Goal: Task Accomplishment & Management: Use online tool/utility

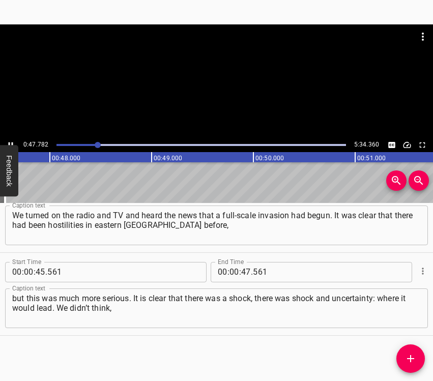
scroll to position [0, 4865]
click at [11, 142] on icon "Play/Pause" at bounding box center [10, 144] width 9 height 9
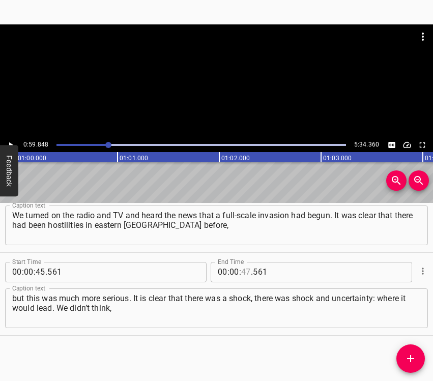
click at [241, 271] on input "number" at bounding box center [246, 272] width 10 height 20
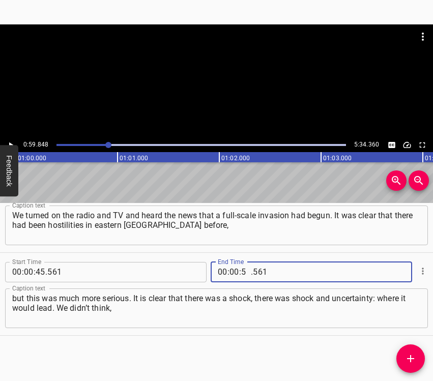
type input "59"
type input "848"
click at [411, 358] on icon "Add Cue" at bounding box center [410, 358] width 7 height 7
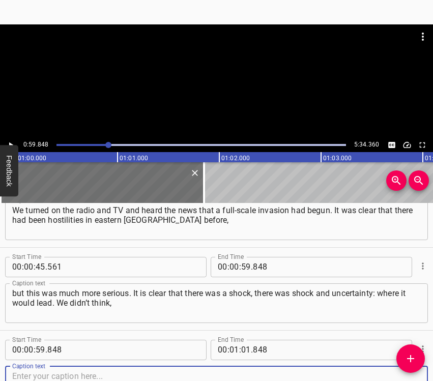
scroll to position [284, 0]
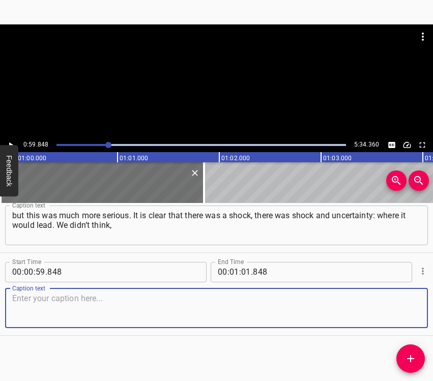
click at [419, 314] on div "Start Time 00 : 00 : 59 . 848 Start Time End Time 00 : 01 : 01 . 848 End Time C…" at bounding box center [216, 294] width 433 height 82
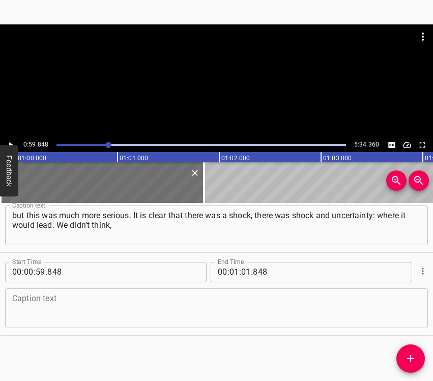
click at [46, 300] on textarea at bounding box center [216, 308] width 409 height 29
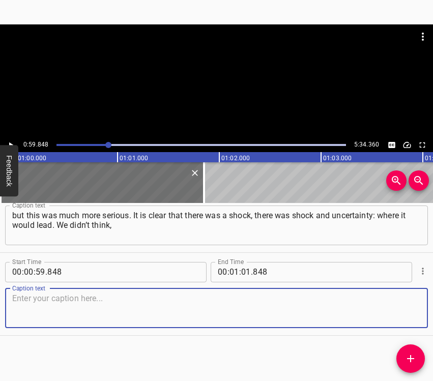
paste textarea "hope or assume that this would happen with russia. My son graduated from the [G…"
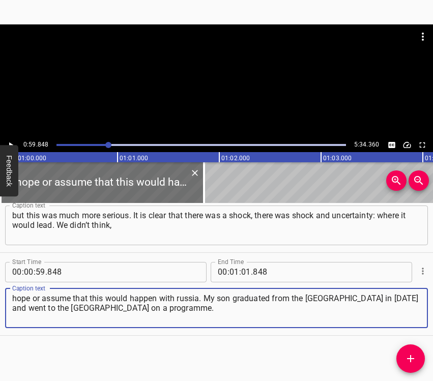
type textarea "hope or assume that this would happen with russia. My son graduated from the [G…"
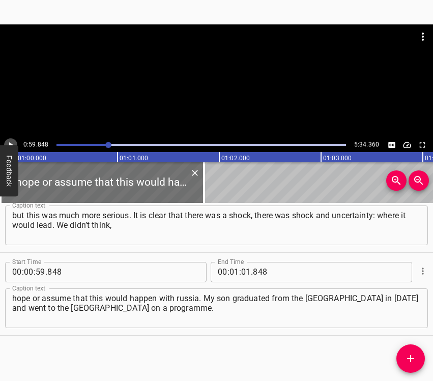
click at [10, 142] on icon "Play/Pause" at bounding box center [10, 144] width 9 height 9
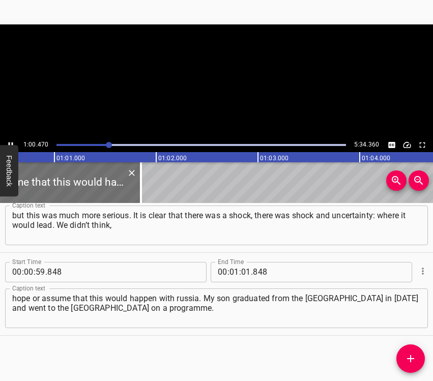
scroll to position [0, 6183]
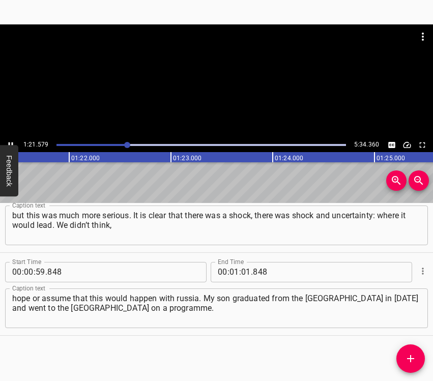
click at [12, 136] on div at bounding box center [216, 81] width 433 height 114
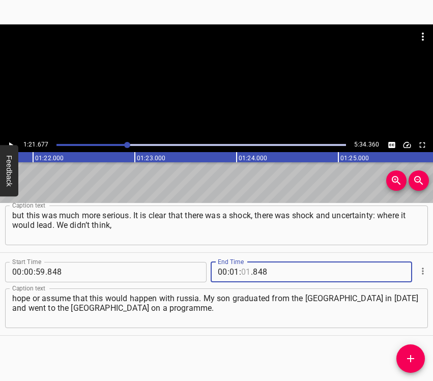
click at [245, 269] on input "number" at bounding box center [246, 272] width 10 height 20
type input "21"
type input "677"
click at [416, 357] on icon "Add Cue" at bounding box center [411, 359] width 12 height 12
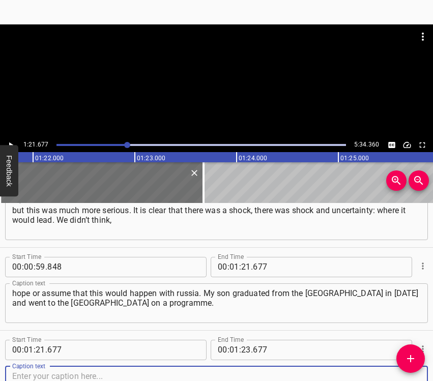
scroll to position [367, 0]
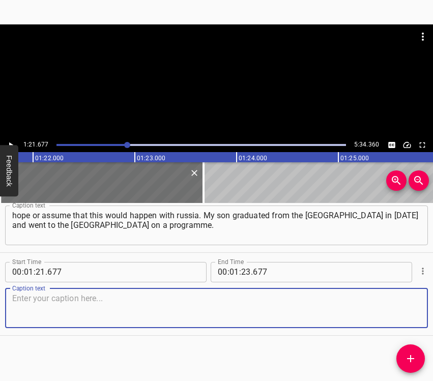
click at [398, 304] on textarea at bounding box center [216, 308] width 409 height 29
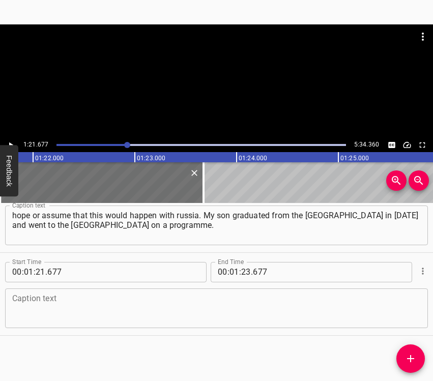
click at [49, 308] on textarea at bounding box center [216, 308] width 409 height 29
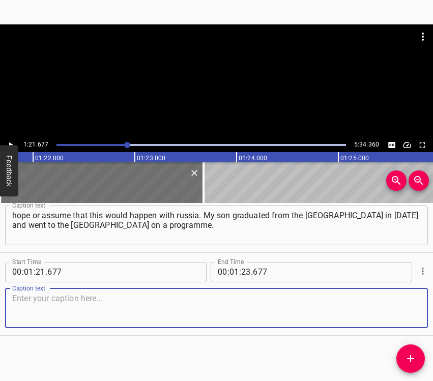
paste textarea "There he worked as a trucker, transporting goods, and worked on a farm. After e…"
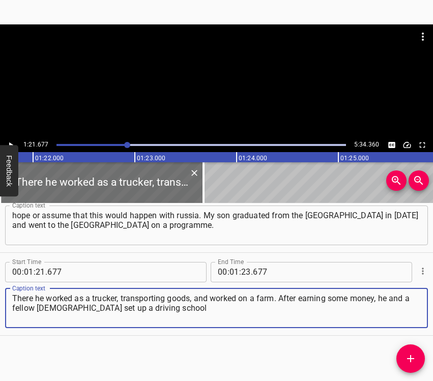
type textarea "There he worked as a trucker, transporting goods, and worked on a farm. After e…"
click at [9, 142] on icon "Play/Pause" at bounding box center [10, 144] width 9 height 9
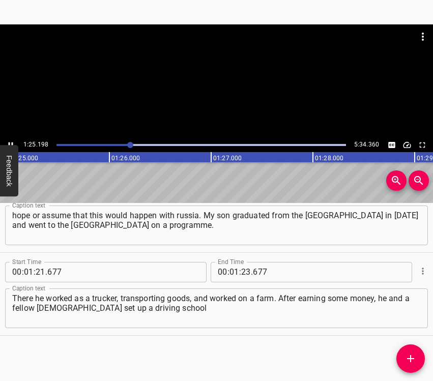
scroll to position [0, 8674]
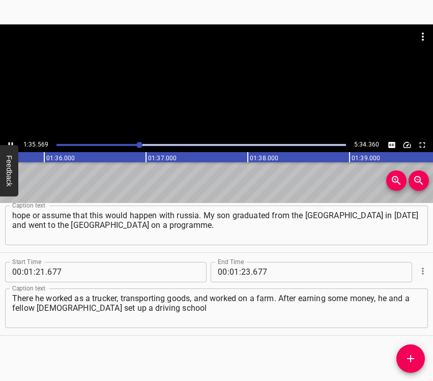
click at [9, 142] on icon "Play/Pause" at bounding box center [10, 144] width 9 height 9
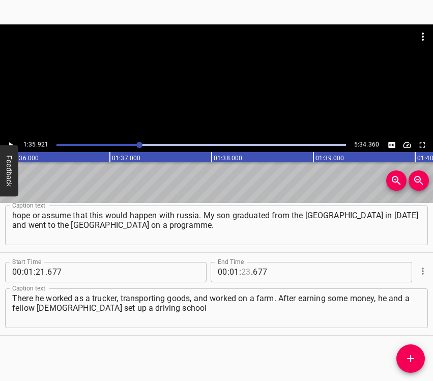
click at [246, 272] on input "number" at bounding box center [246, 272] width 10 height 20
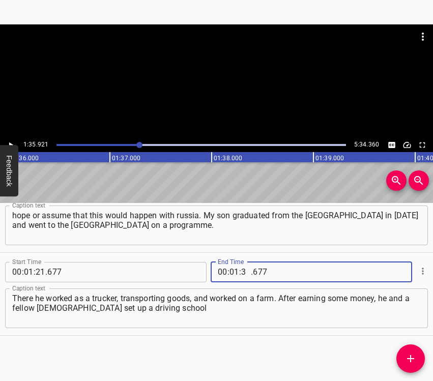
type input "35"
type input "921"
click at [409, 358] on icon "Add Cue" at bounding box center [411, 359] width 12 height 12
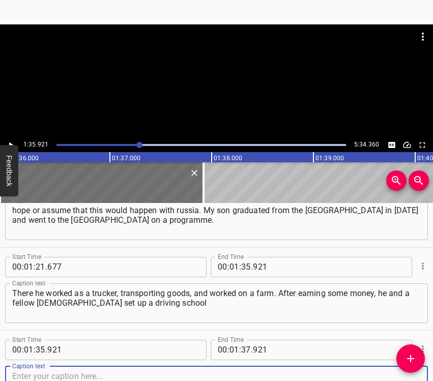
scroll to position [450, 0]
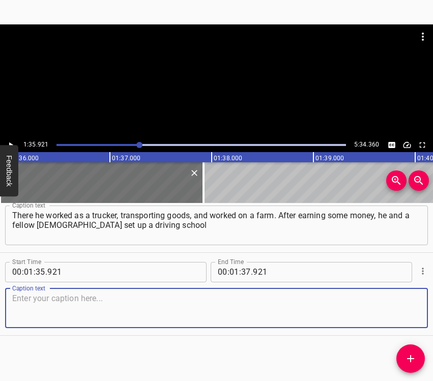
click at [405, 306] on textarea at bounding box center [216, 308] width 409 height 29
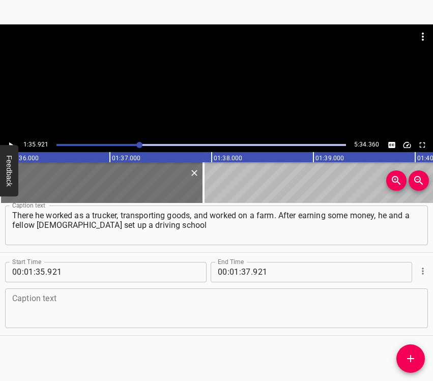
click at [128, 321] on textarea at bounding box center [216, 308] width 409 height 29
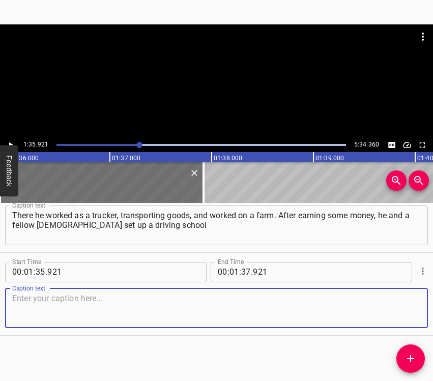
paste textarea "that accepted students who already had a licence, but in order to drive heavy t…"
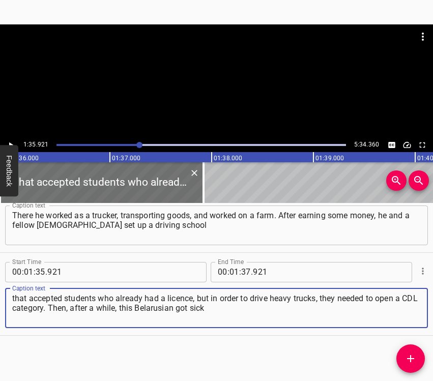
type textarea "that accepted students who already had a licence, but in order to drive heavy t…"
click at [8, 140] on icon "Play/Pause" at bounding box center [10, 144] width 9 height 9
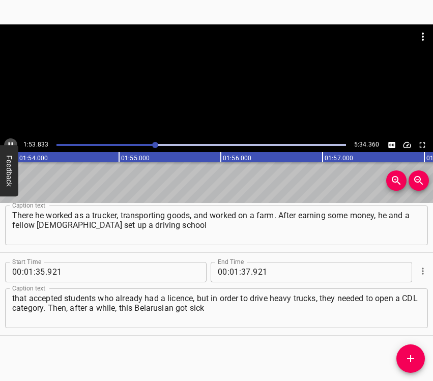
click at [12, 143] on icon "Play/Pause" at bounding box center [11, 145] width 5 height 6
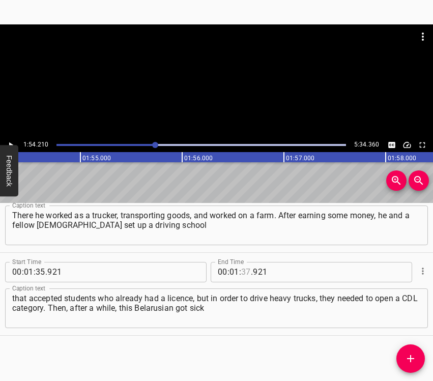
click at [241, 267] on input "number" at bounding box center [246, 272] width 10 height 20
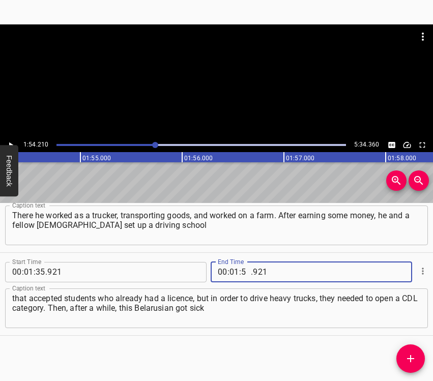
type input "54"
type input "210"
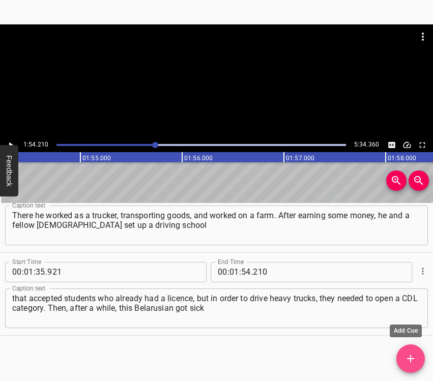
drag, startPoint x: 408, startPoint y: 357, endPoint x: 415, endPoint y: 335, distance: 22.4
click at [406, 355] on icon "Add Cue" at bounding box center [411, 359] width 12 height 12
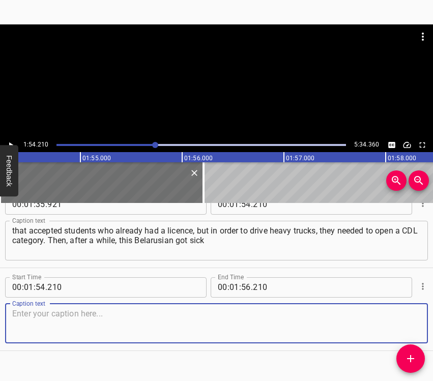
scroll to position [533, 0]
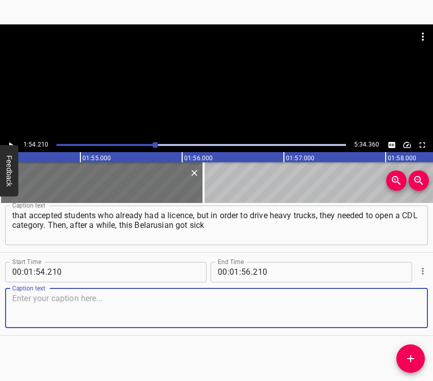
click at [401, 308] on textarea at bounding box center [216, 308] width 409 height 29
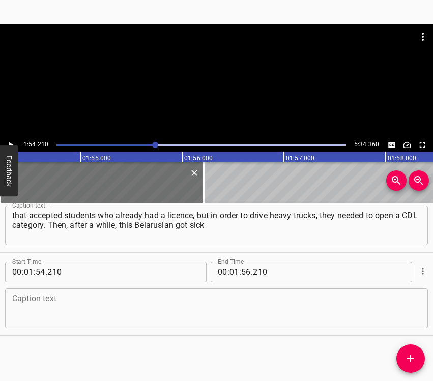
click at [62, 300] on textarea at bounding box center [216, 308] width 409 height 29
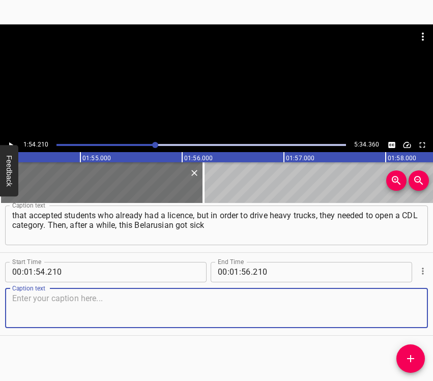
paste textarea "and said: “If you want this school to be yours, pay me my share and you can be …"
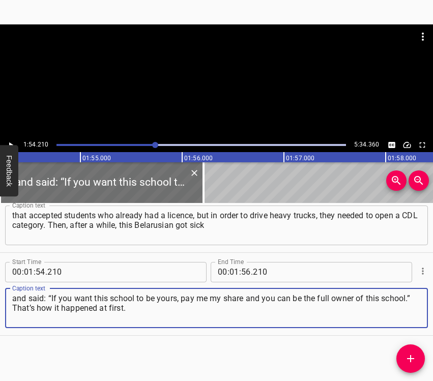
type textarea "and said: “If you want this school to be yours, pay me my share and you can be …"
click at [11, 141] on icon "Play/Pause" at bounding box center [10, 144] width 9 height 9
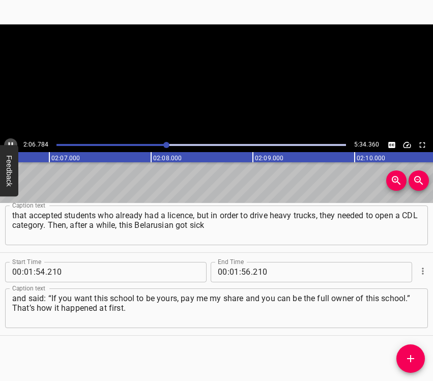
click at [11, 141] on icon "Play/Pause" at bounding box center [10, 144] width 9 height 9
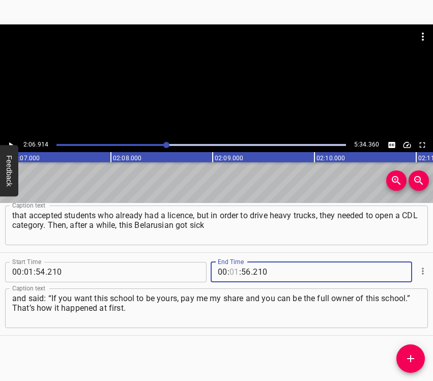
click at [230, 271] on input "number" at bounding box center [235, 272] width 10 height 20
type input "02"
type input "06"
type input "914"
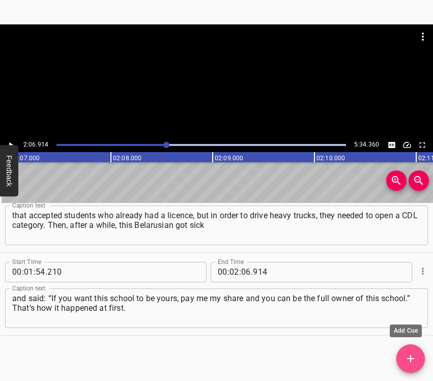
click at [414, 358] on icon "Add Cue" at bounding box center [411, 359] width 12 height 12
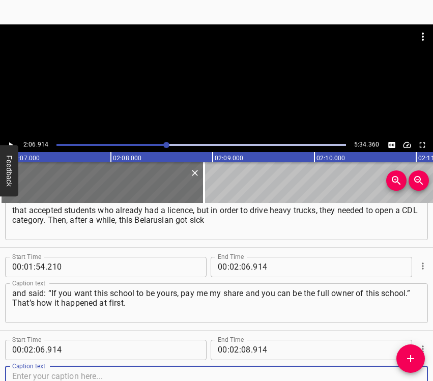
scroll to position [616, 0]
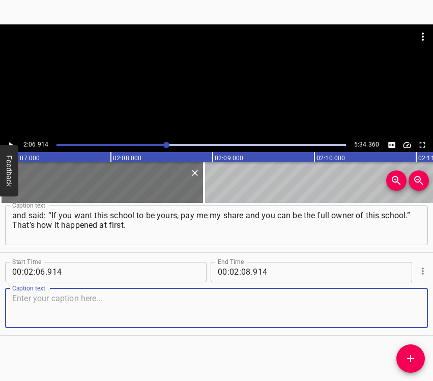
click at [396, 311] on textarea at bounding box center [216, 308] width 409 height 29
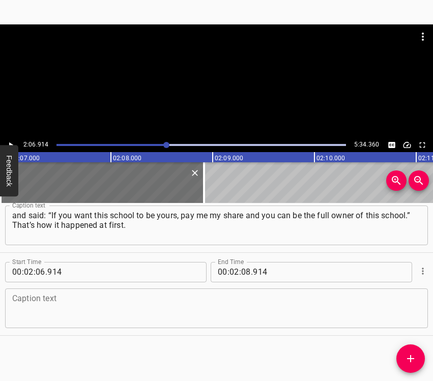
click at [39, 317] on textarea at bounding box center [216, 308] width 409 height 29
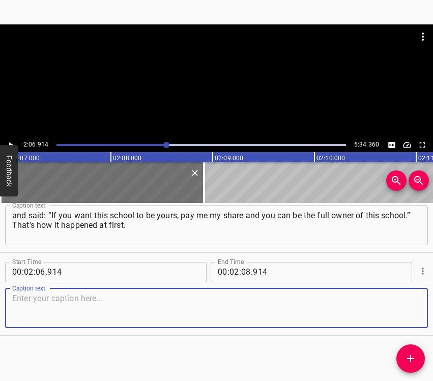
paste textarea "From 2014, he was already actively helping our army. This help was expressed in…"
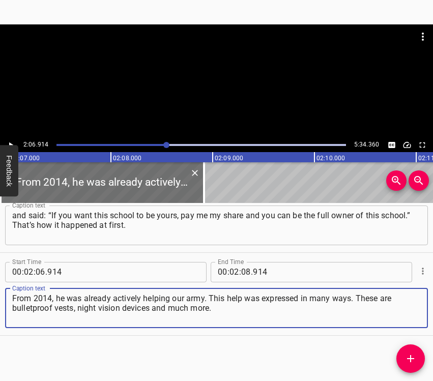
type textarea "From 2014, he was already actively helping our army. This help was expressed in…"
click at [7, 143] on icon "Play/Pause" at bounding box center [10, 144] width 9 height 9
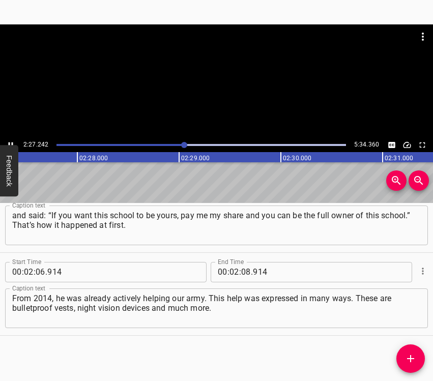
click at [7, 142] on icon "Play/Pause" at bounding box center [10, 144] width 9 height 9
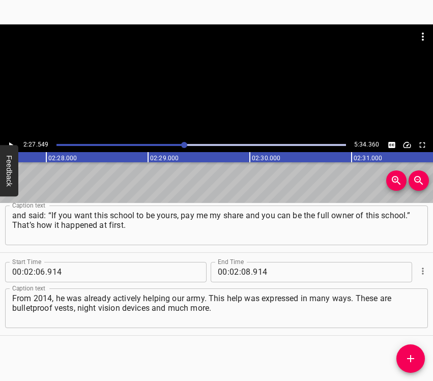
click at [6, 141] on button "Play/Pause" at bounding box center [10, 144] width 13 height 13
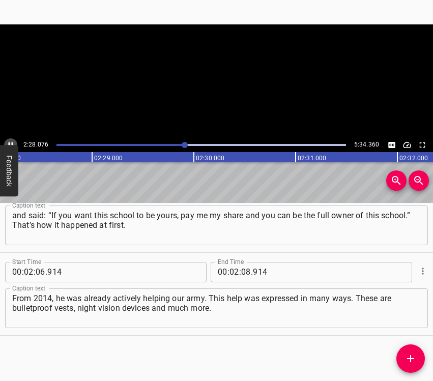
click at [6, 141] on button "Play/Pause" at bounding box center [10, 144] width 13 height 13
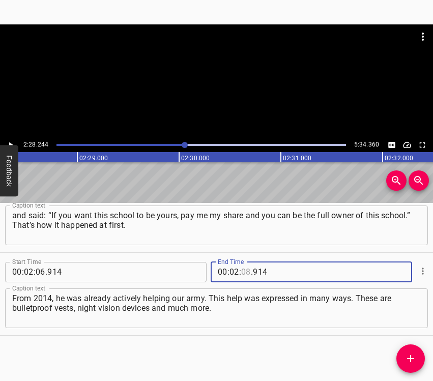
click at [241, 273] on input "number" at bounding box center [246, 272] width 10 height 20
type input "28"
type input "244"
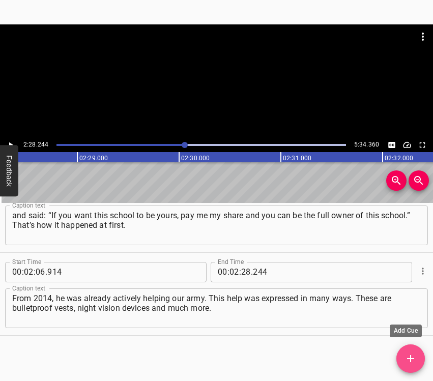
click at [413, 355] on icon "Add Cue" at bounding box center [411, 359] width 12 height 12
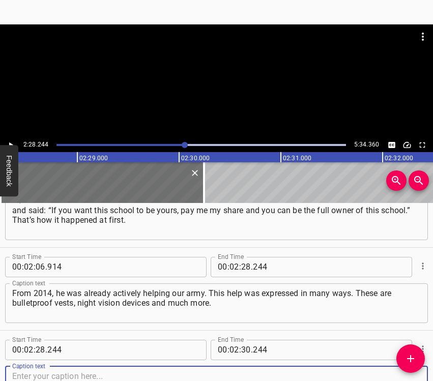
scroll to position [699, 0]
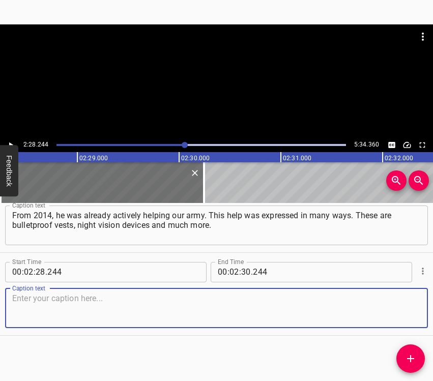
drag, startPoint x: 398, startPoint y: 305, endPoint x: 427, endPoint y: 301, distance: 29.7
click at [401, 305] on textarea at bounding box center [216, 308] width 409 height 29
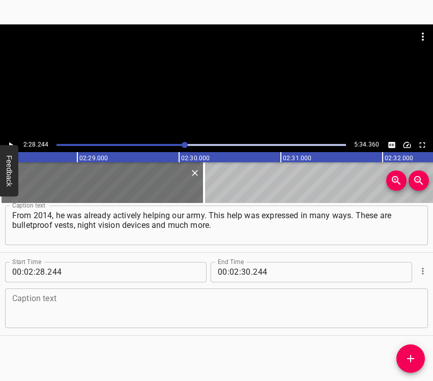
click at [61, 311] on textarea at bounding box center [216, 308] width 409 height 29
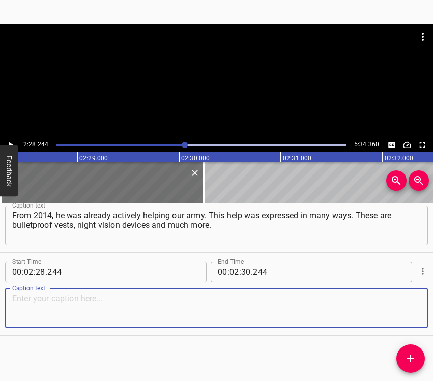
paste textarea "This year, he and [PERSON_NAME], my son-in-law, flew to [GEOGRAPHIC_DATA] to ra…"
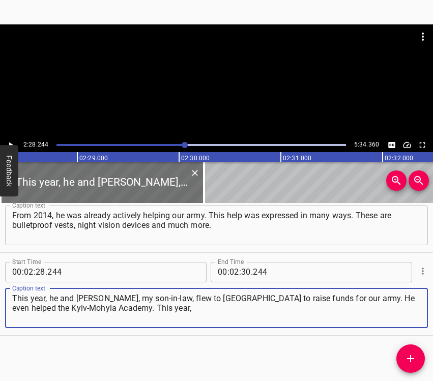
type textarea "This year, he and [PERSON_NAME], my son-in-law, flew to [GEOGRAPHIC_DATA] to ra…"
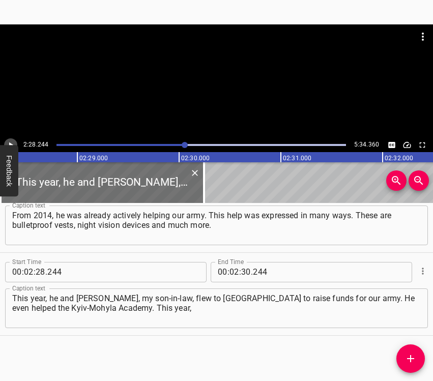
click at [11, 142] on icon "Play/Pause" at bounding box center [10, 144] width 9 height 9
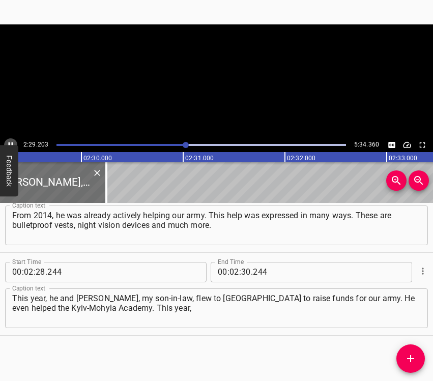
click at [11, 142] on icon "Play/Pause" at bounding box center [10, 144] width 9 height 9
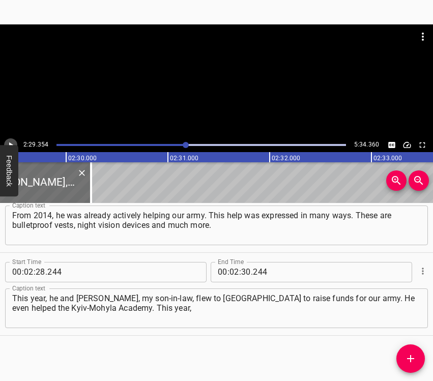
click at [11, 142] on icon "Play/Pause" at bounding box center [10, 144] width 9 height 9
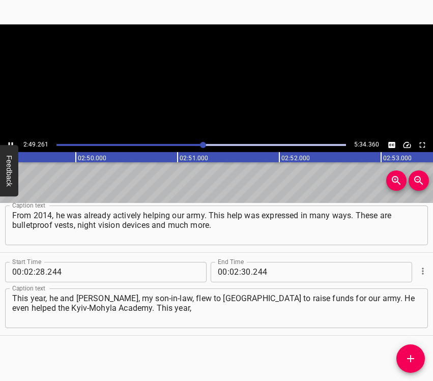
click at [11, 142] on icon "Play/Pause" at bounding box center [10, 144] width 9 height 9
click at [245, 268] on input "number" at bounding box center [246, 272] width 10 height 20
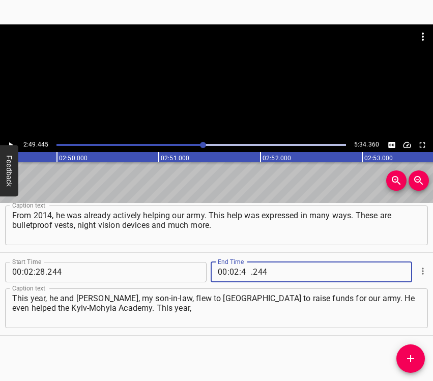
type input "49"
type input "445"
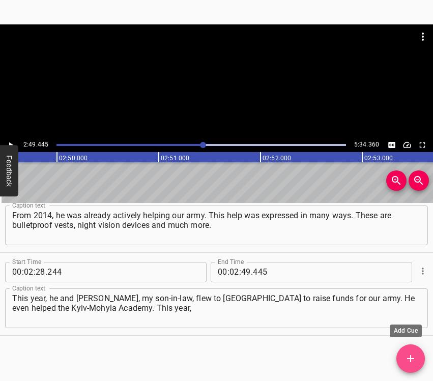
click at [410, 361] on icon "Add Cue" at bounding box center [411, 359] width 12 height 12
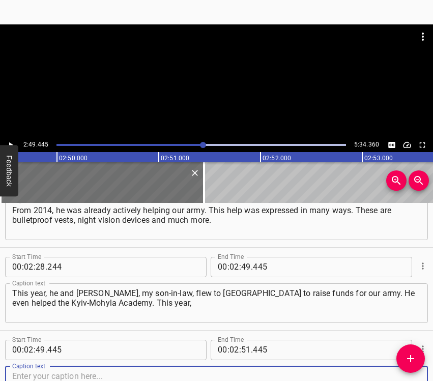
scroll to position [782, 0]
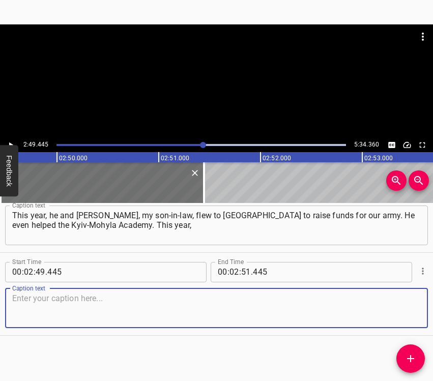
click at [403, 309] on textarea at bounding box center [216, 308] width 409 height 29
click at [34, 307] on textarea at bounding box center [216, 308] width 409 height 29
paste textarea "a teacher at the [GEOGRAPHIC_DATA] posted on the Internet that [PERSON_NAME] ha…"
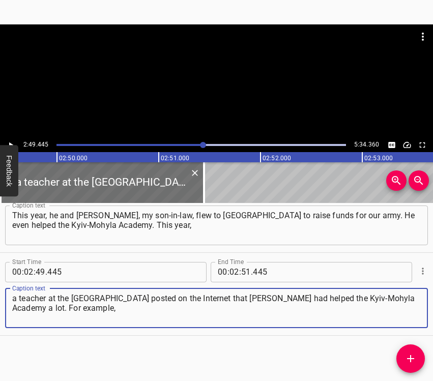
type textarea "a teacher at the [GEOGRAPHIC_DATA] posted on the Internet that [PERSON_NAME] ha…"
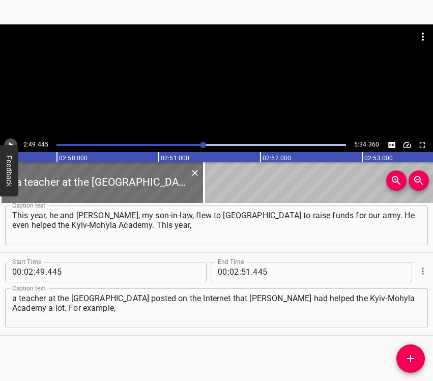
click at [10, 140] on icon "Play/Pause" at bounding box center [10, 144] width 9 height 9
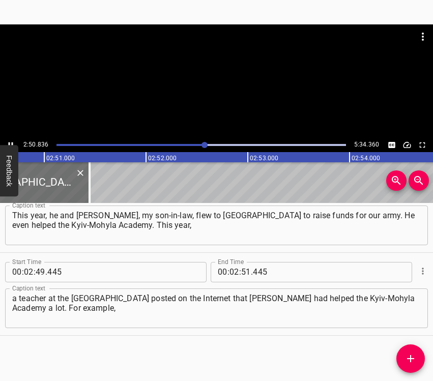
scroll to position [0, 17393]
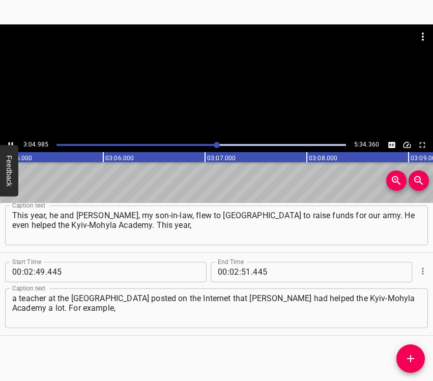
click at [10, 141] on icon "Play/Pause" at bounding box center [10, 144] width 9 height 9
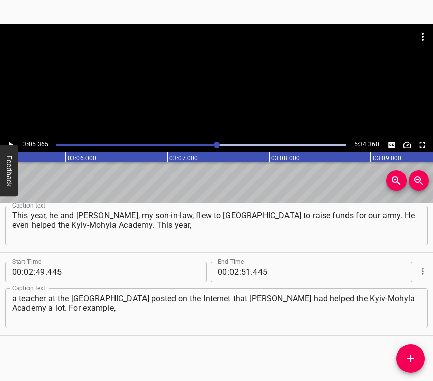
scroll to position [0, 18872]
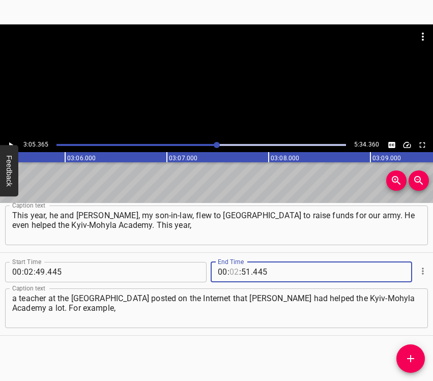
click at [230, 272] on input "number" at bounding box center [235, 272] width 10 height 20
type input "03"
type input "05"
type input "365"
click at [405, 364] on icon "Add Cue" at bounding box center [411, 359] width 12 height 12
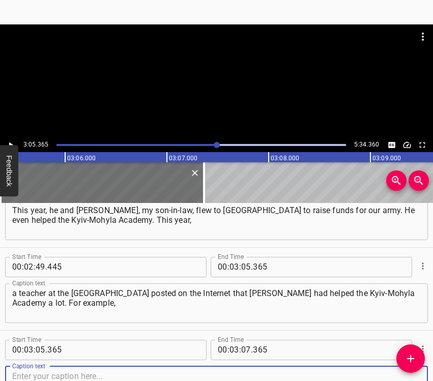
scroll to position [865, 0]
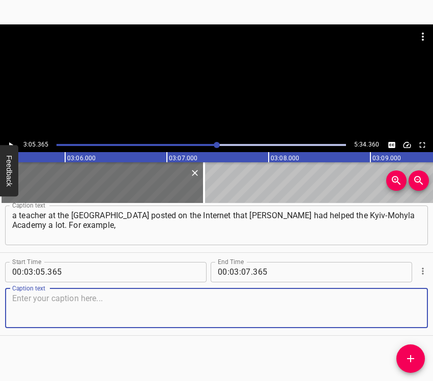
click at [411, 313] on textarea at bounding box center [216, 308] width 409 height 29
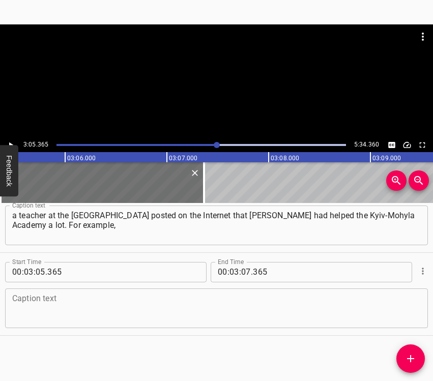
click at [105, 294] on textarea at bounding box center [216, 308] width 409 height 29
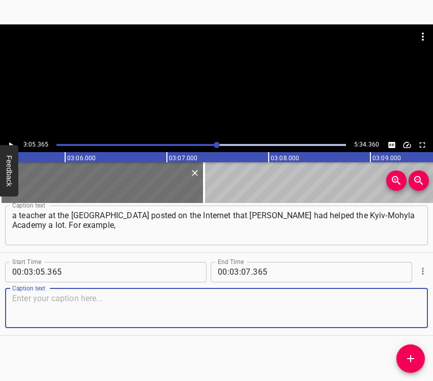
paste textarea "he paid scholarships to students whose parents were killed at the front [DATE].…"
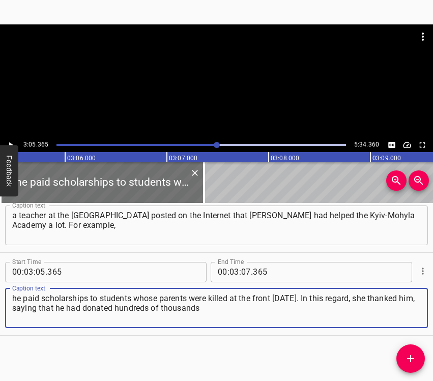
type textarea "he paid scholarships to students whose parents were killed at the front [DATE].…"
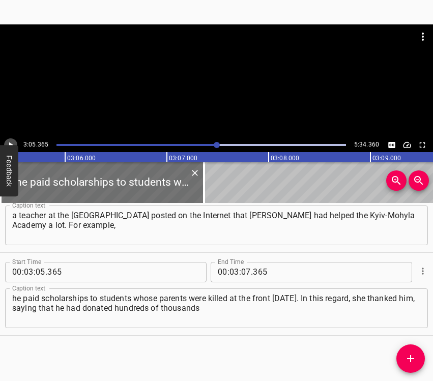
click at [11, 143] on icon "Play/Pause" at bounding box center [10, 144] width 9 height 9
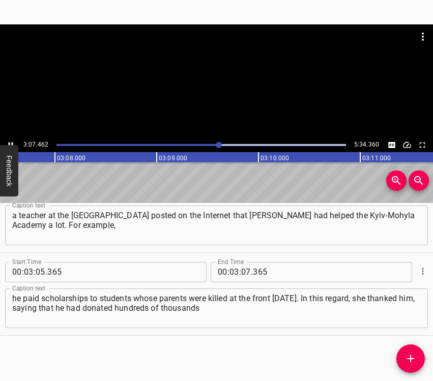
scroll to position [0, 19111]
click at [8, 142] on icon "Play/Pause" at bounding box center [10, 144] width 9 height 9
click at [242, 273] on input "number" at bounding box center [246, 272] width 10 height 20
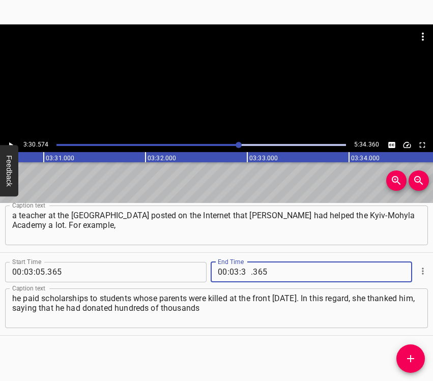
type input "30"
type input "574"
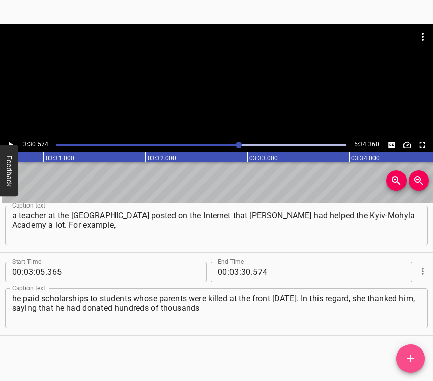
click at [414, 358] on icon "Add Cue" at bounding box center [410, 358] width 7 height 7
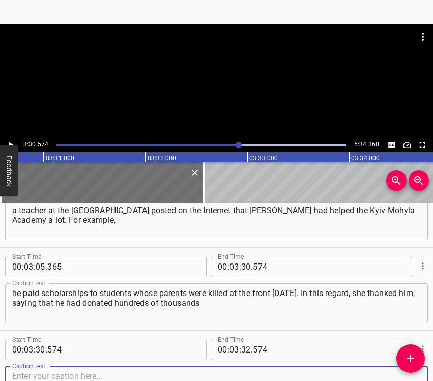
scroll to position [948, 0]
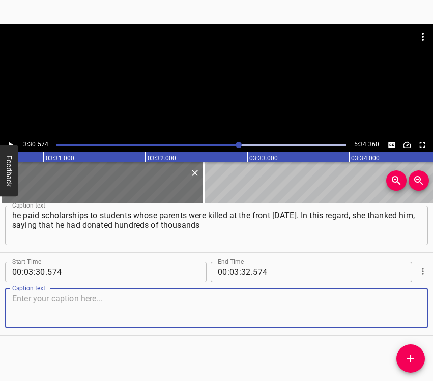
click at [408, 313] on textarea at bounding box center [216, 308] width 409 height 29
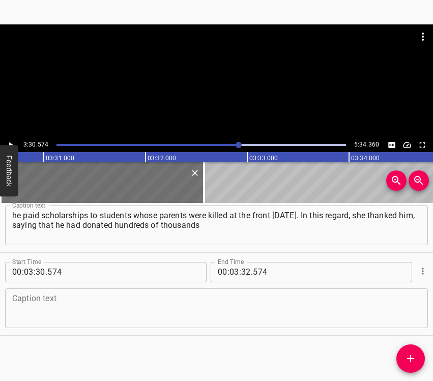
click at [54, 300] on textarea at bounding box center [216, 308] width 409 height 29
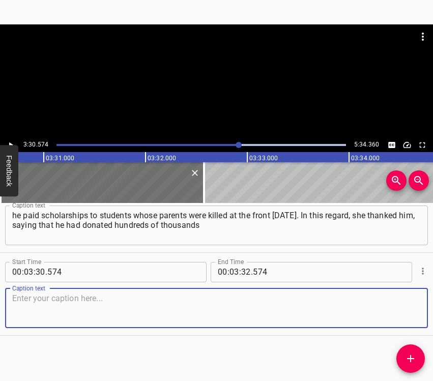
paste textarea "of dollars to our army since the beginning of the war, that is, since [DATE]. M…"
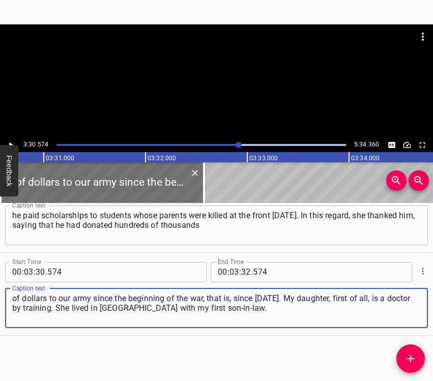
type textarea "of dollars to our army since the beginning of the war, that is, since [DATE]. M…"
click at [11, 138] on button "Play/Pause" at bounding box center [10, 144] width 13 height 13
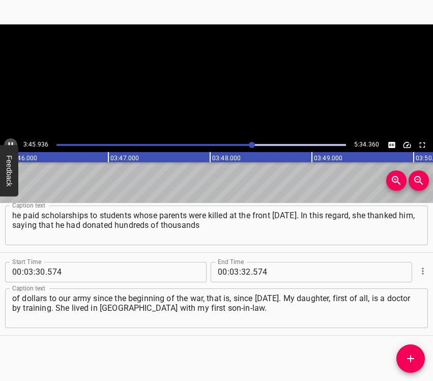
click at [11, 138] on button "Play/Pause" at bounding box center [10, 144] width 13 height 13
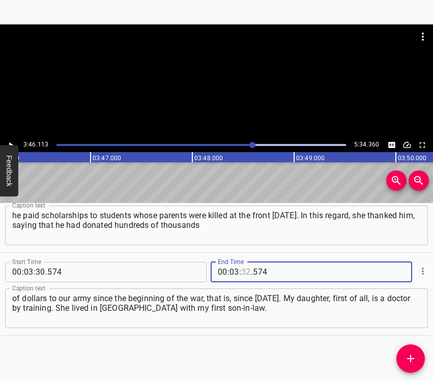
click at [241, 269] on input "number" at bounding box center [246, 272] width 10 height 20
type input "46"
type input "113"
click at [412, 355] on icon "Add Cue" at bounding box center [411, 359] width 12 height 12
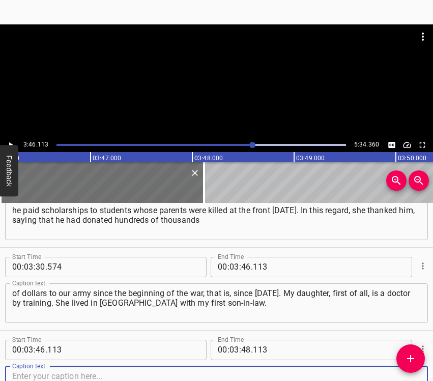
scroll to position [1031, 0]
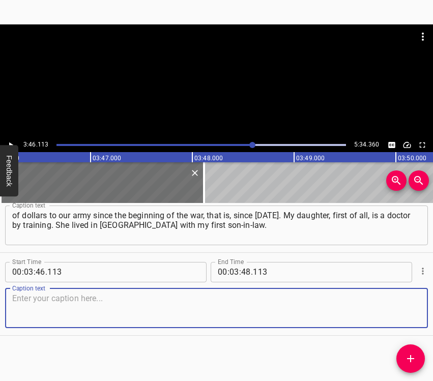
drag, startPoint x: 405, startPoint y: 310, endPoint x: 431, endPoint y: 303, distance: 26.8
click at [407, 309] on textarea at bounding box center [216, 308] width 409 height 29
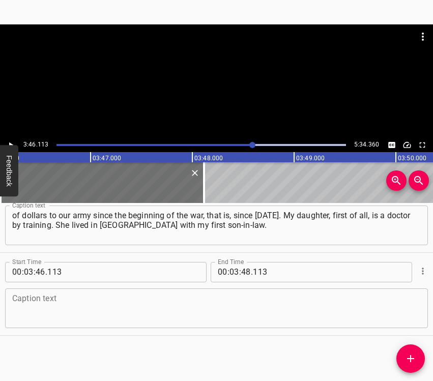
click at [41, 313] on textarea at bounding box center [216, 308] width 409 height 29
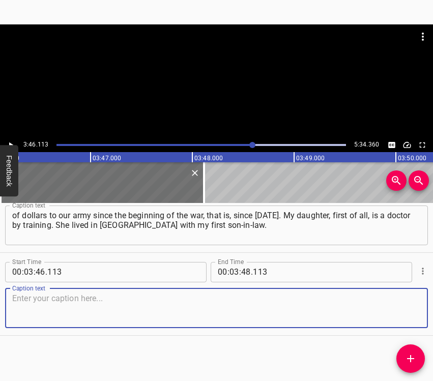
paste textarea "Then they split up and she worked for a while as a paediatrician for very littl…"
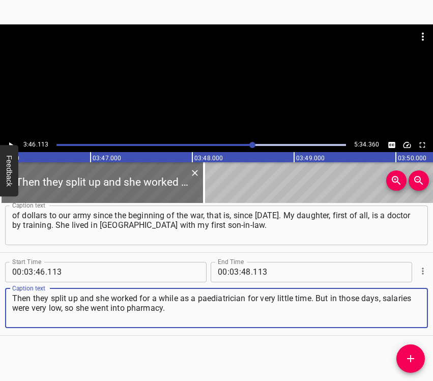
type textarea "Then they split up and she worked for a while as a paediatrician for very littl…"
click at [12, 143] on icon "Play/Pause" at bounding box center [10, 144] width 9 height 9
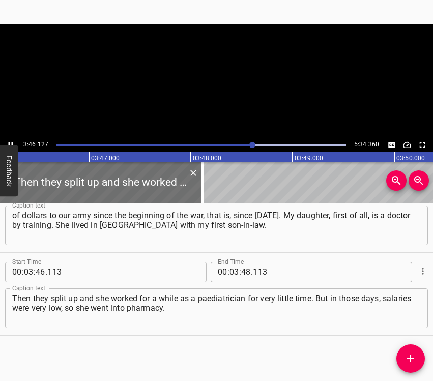
scroll to position [0, 23044]
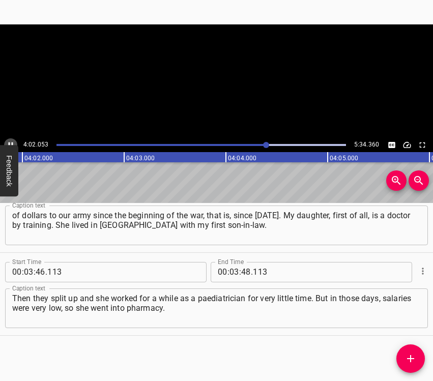
click at [9, 142] on icon "Play/Pause" at bounding box center [10, 144] width 9 height 9
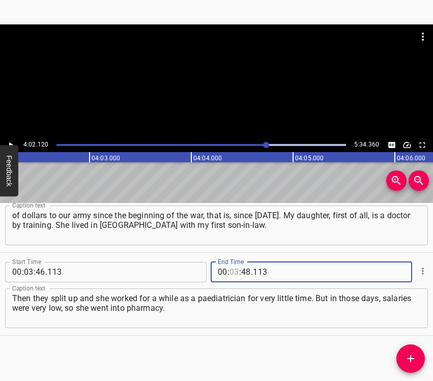
click at [233, 270] on input "number" at bounding box center [235, 272] width 10 height 20
type input "04"
type input "02"
type input "120"
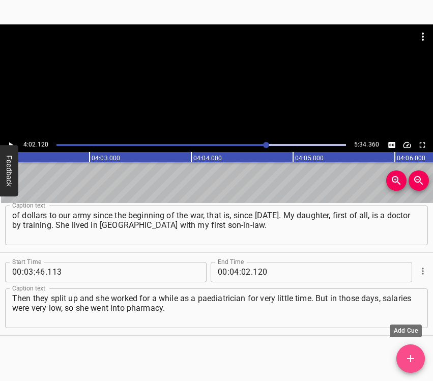
click at [407, 360] on icon "Add Cue" at bounding box center [411, 359] width 12 height 12
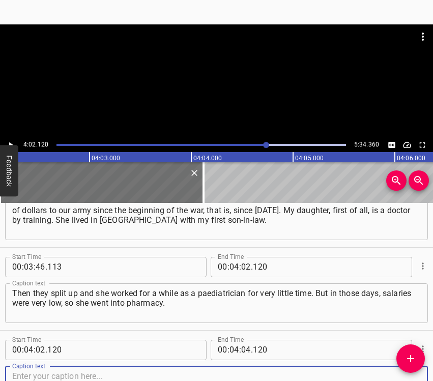
scroll to position [1114, 0]
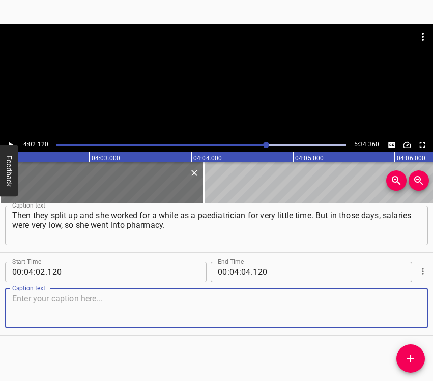
drag, startPoint x: 403, startPoint y: 314, endPoint x: 430, endPoint y: 303, distance: 28.8
click at [409, 311] on textarea at bounding box center [216, 308] width 409 height 29
click at [20, 306] on textarea at bounding box center [216, 308] width 409 height 29
paste textarea "But she didn’t work for long, because after a while she got married for the sec…"
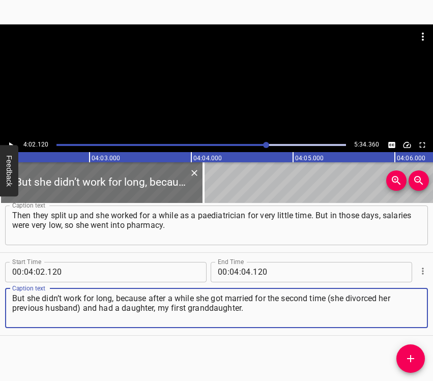
type textarea "But she didn’t work for long, because after a while she got married for the sec…"
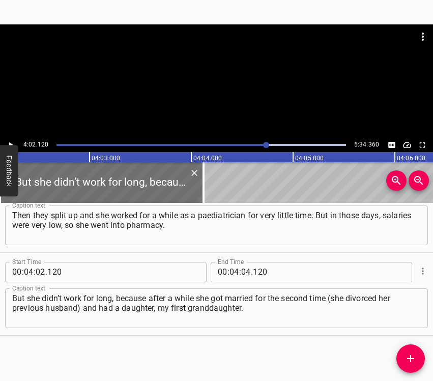
click at [4, 140] on div "4:02.120 5:34.360" at bounding box center [216, 145] width 433 height 14
click at [8, 140] on icon "Play/Pause" at bounding box center [10, 144] width 9 height 9
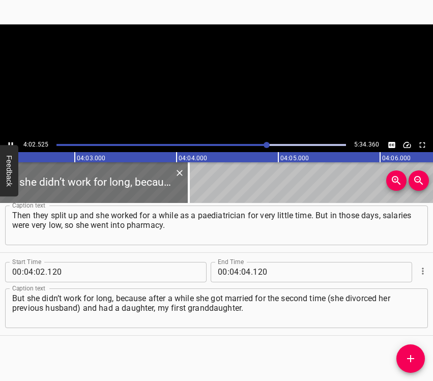
scroll to position [0, 24691]
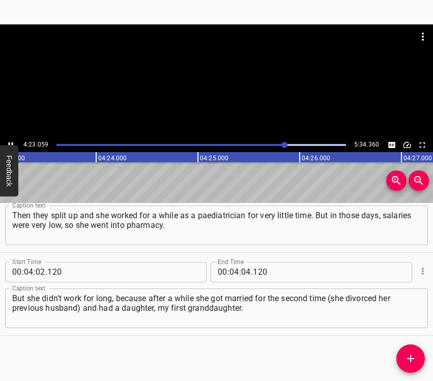
click at [12, 139] on button "Play/Pause" at bounding box center [10, 144] width 13 height 13
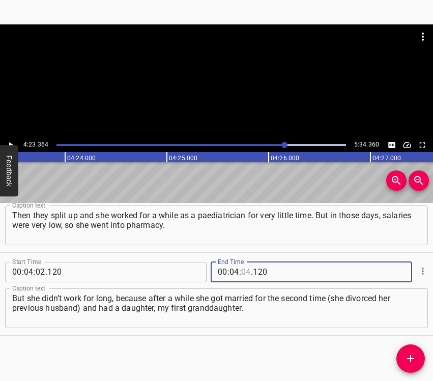
click at [241, 270] on input "number" at bounding box center [246, 272] width 10 height 20
type input "23"
type input "364"
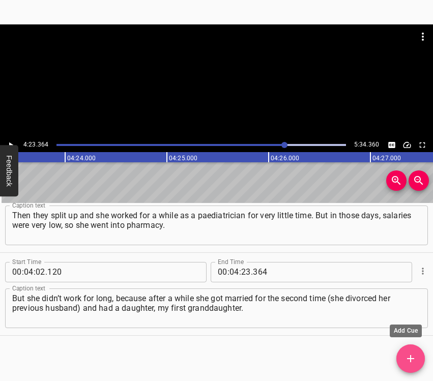
click at [411, 359] on icon "Add Cue" at bounding box center [410, 358] width 7 height 7
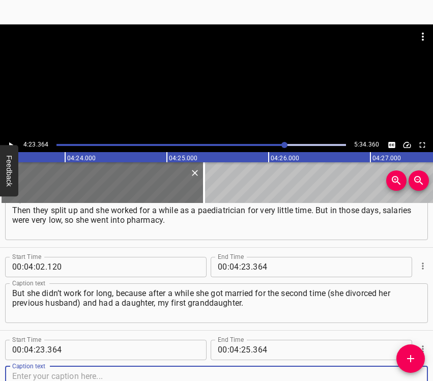
scroll to position [1197, 0]
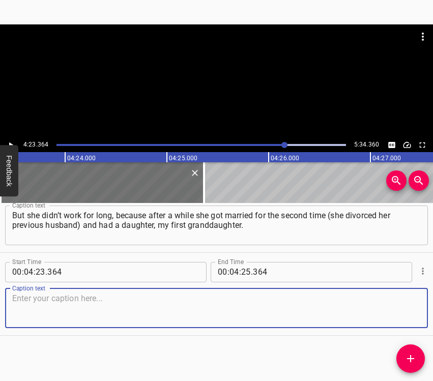
drag, startPoint x: 408, startPoint y: 316, endPoint x: 432, endPoint y: 313, distance: 24.6
click at [424, 314] on div "Start Time 00 : 04 : 23 . 364 Start Time End Time 00 : 04 : 25 . 364 End Time C…" at bounding box center [216, 294] width 433 height 82
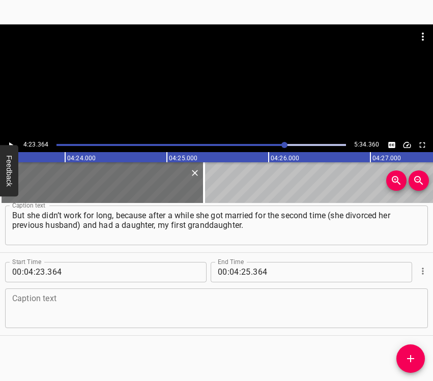
click at [87, 308] on textarea at bounding box center [216, 308] width 409 height 29
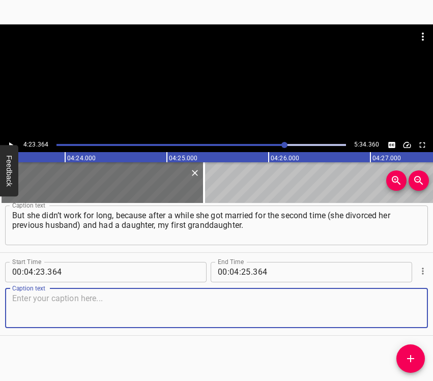
paste textarea "During this time, she wrote poetry. She published a lot of books, a lot of chil…"
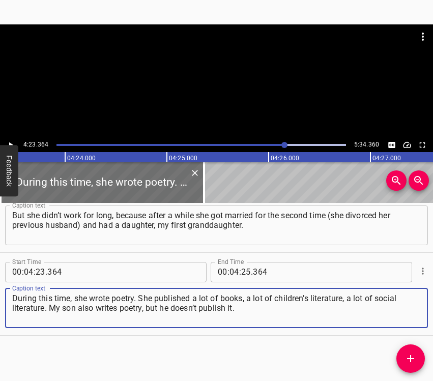
type textarea "During this time, she wrote poetry. She published a lot of books, a lot of chil…"
click at [8, 142] on icon "Play/Pause" at bounding box center [10, 144] width 9 height 9
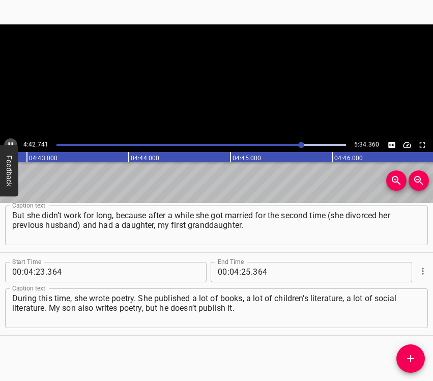
click at [8, 142] on icon "Play/Pause" at bounding box center [10, 144] width 9 height 9
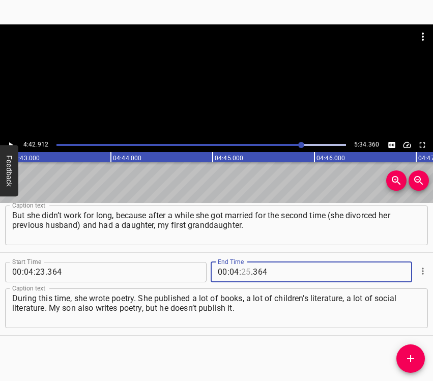
click at [242, 272] on input "number" at bounding box center [246, 272] width 10 height 20
type input "42"
type input "912"
click at [410, 362] on icon "Add Cue" at bounding box center [411, 359] width 12 height 12
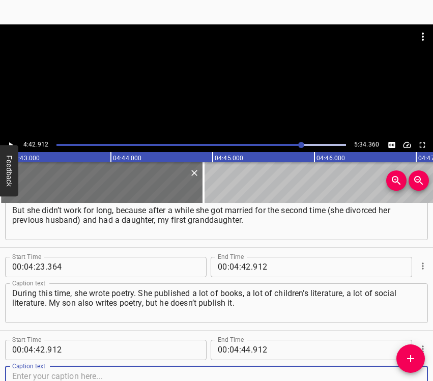
scroll to position [1280, 0]
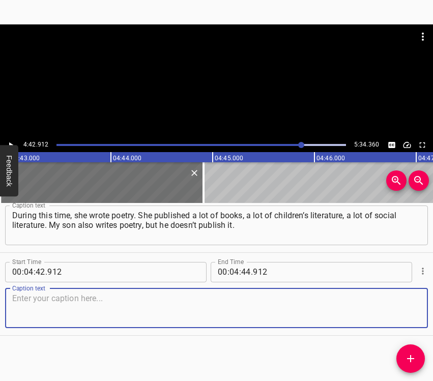
click at [410, 312] on textarea at bounding box center [216, 308] width 409 height 29
click at [131, 318] on textarea at bounding box center [216, 308] width 409 height 29
paste textarea "They are on the Internet, and her poems are also on the Internet. She often pos…"
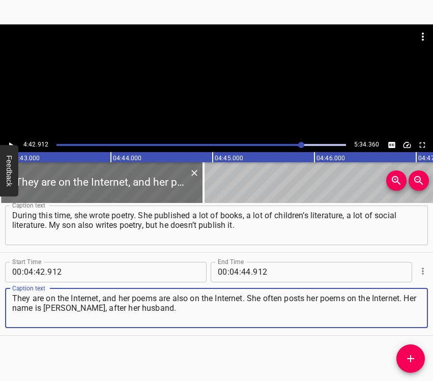
type textarea "They are on the Internet, and her poems are also on the Internet. She often pos…"
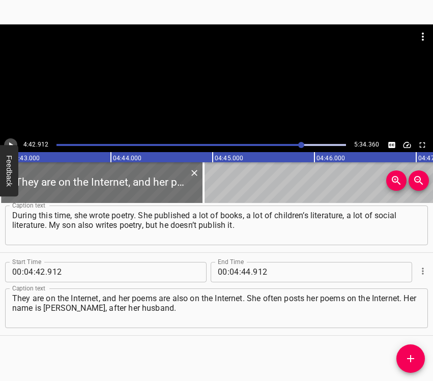
click at [11, 141] on icon "Play/Pause" at bounding box center [10, 144] width 9 height 9
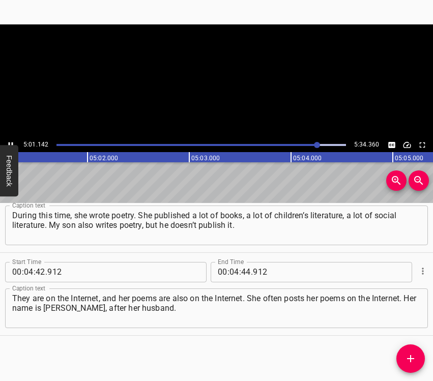
click at [11, 141] on icon "Play/Pause" at bounding box center [10, 144] width 9 height 9
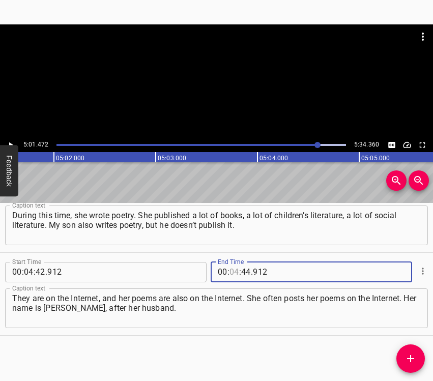
click at [232, 270] on input "number" at bounding box center [235, 272] width 10 height 20
type input "05"
type input "01"
type input "472"
click at [415, 352] on button "Add Cue" at bounding box center [411, 359] width 29 height 29
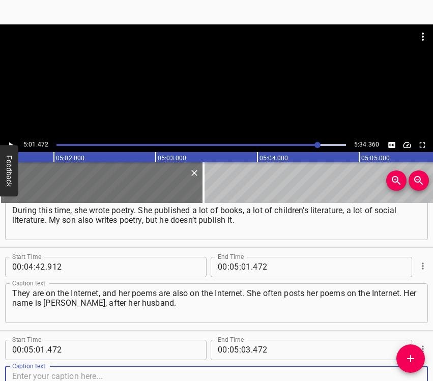
scroll to position [1363, 0]
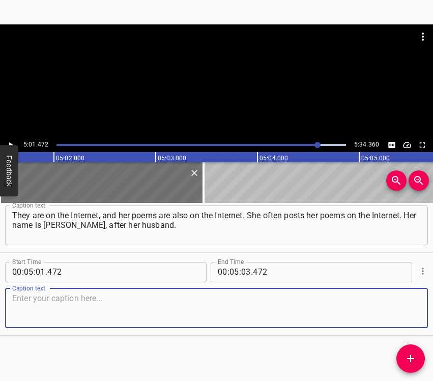
drag, startPoint x: 404, startPoint y: 313, endPoint x: 430, endPoint y: 312, distance: 25.5
click at [414, 312] on div "Caption text" at bounding box center [216, 309] width 423 height 40
click at [30, 308] on textarea at bounding box center [216, 308] width 409 height 29
paste textarea "She has a famous song: “I sow into your eyes, I sow against the night. You enem…"
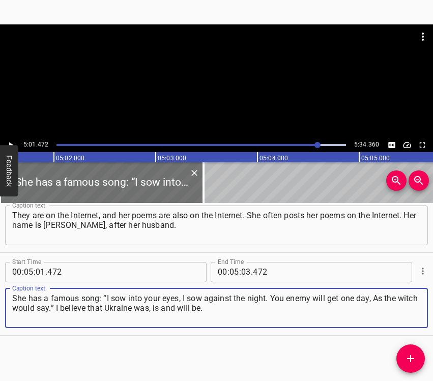
type textarea "She has a famous song: “I sow into your eyes, I sow against the night. You enem…"
click at [15, 142] on icon "Play/Pause" at bounding box center [10, 144] width 9 height 9
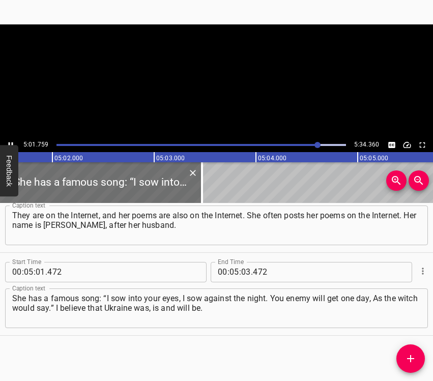
scroll to position [0, 30721]
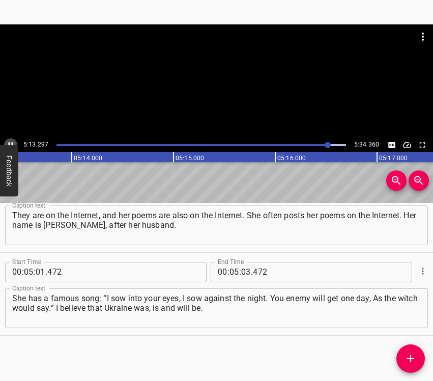
click at [8, 144] on icon "Play/Pause" at bounding box center [10, 144] width 9 height 9
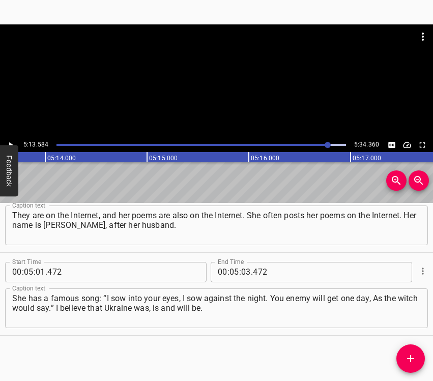
scroll to position [0, 31926]
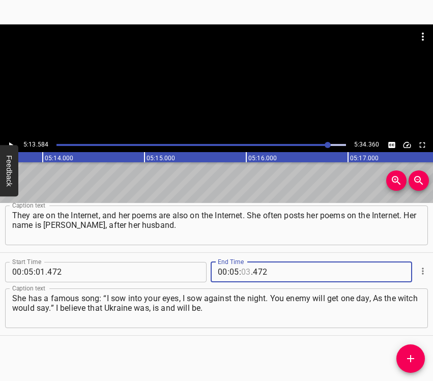
click at [245, 267] on input "number" at bounding box center [246, 272] width 10 height 20
type input "13"
type input "584"
click at [421, 350] on button "Add Cue" at bounding box center [411, 359] width 29 height 29
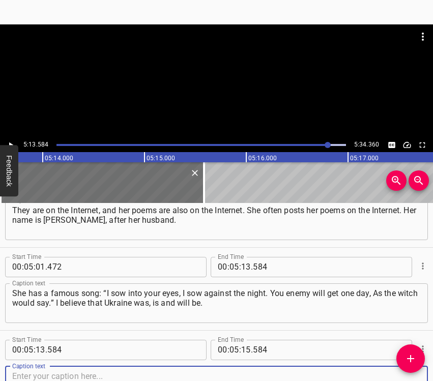
scroll to position [1446, 0]
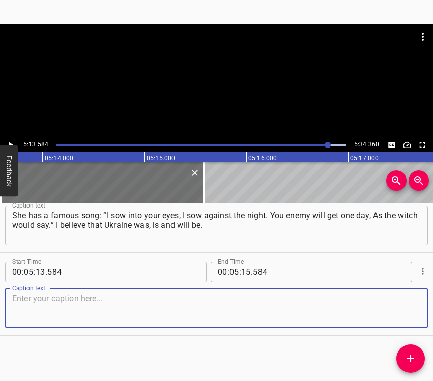
drag, startPoint x: 406, startPoint y: 306, endPoint x: 430, endPoint y: 304, distance: 24.5
click at [406, 306] on textarea at bounding box center [216, 308] width 409 height 29
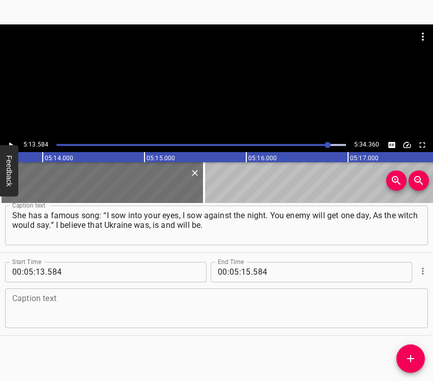
click at [121, 308] on textarea at bounding box center [216, 308] width 409 height 29
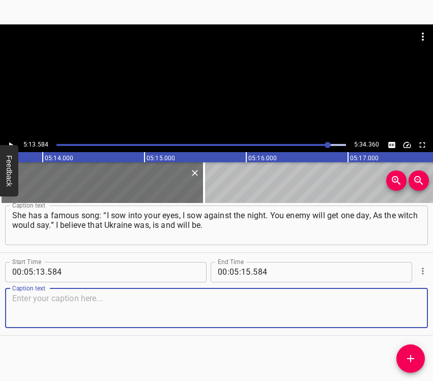
paste textarea "And what will this victory be like, maybe with a taste of bitterness, with the …"
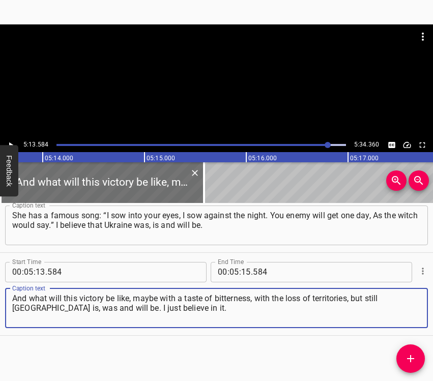
type textarea "And what will this victory be like, maybe with a taste of bitterness, with the …"
click at [241, 270] on input "number" at bounding box center [246, 272] width 10 height 20
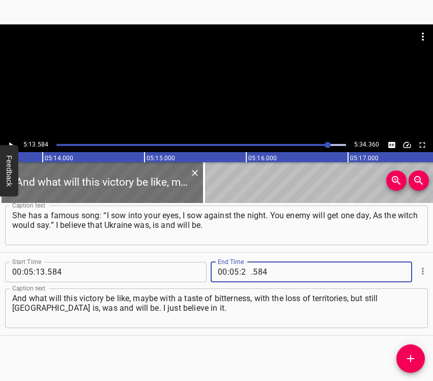
type input "24"
type input "360"
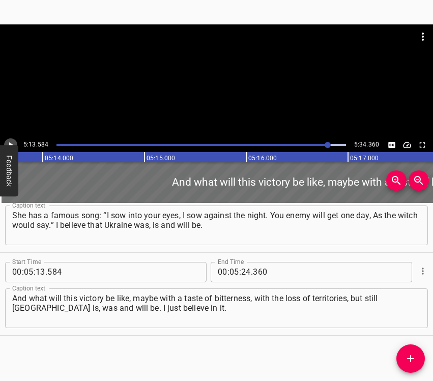
click at [11, 142] on icon "Play/Pause" at bounding box center [10, 144] width 9 height 9
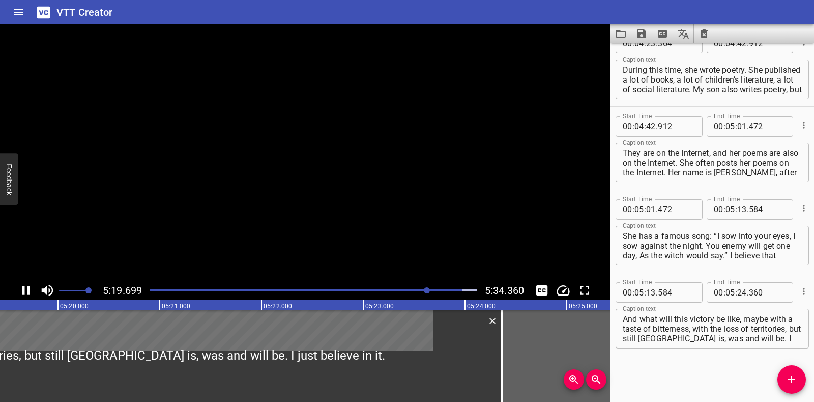
scroll to position [1266, 0]
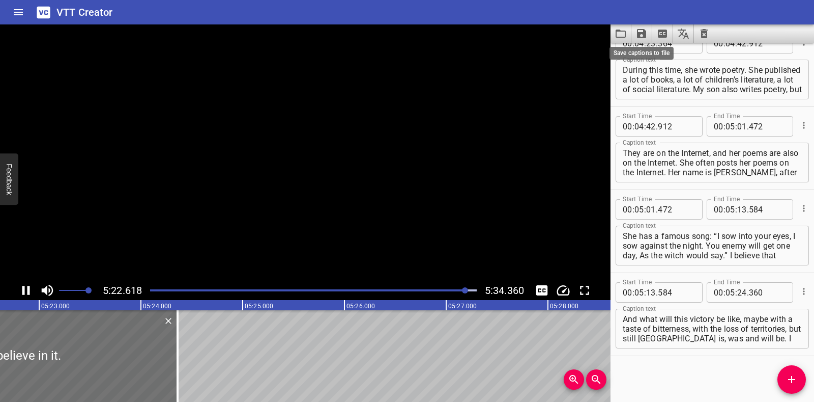
click at [433, 34] on icon "Save captions to file" at bounding box center [641, 33] width 9 height 9
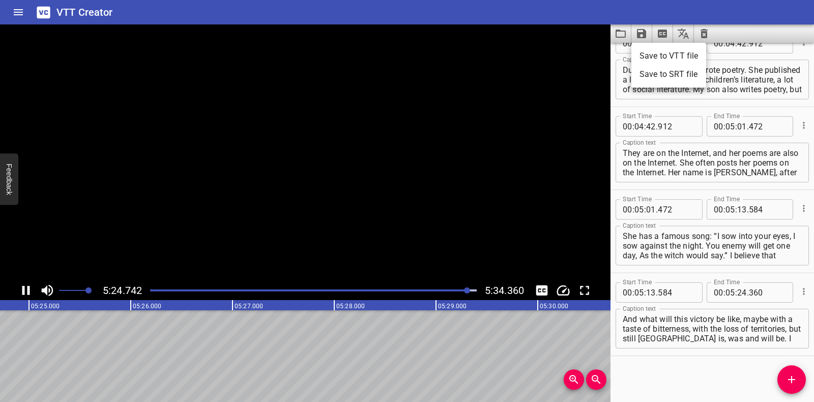
click at [433, 53] on li "Save to VTT file" at bounding box center [669, 56] width 75 height 18
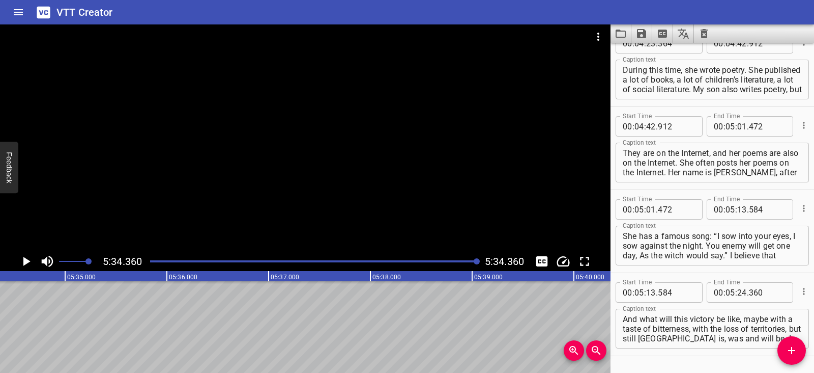
scroll to position [1295, 0]
